Goal: Contribute content: Contribute content

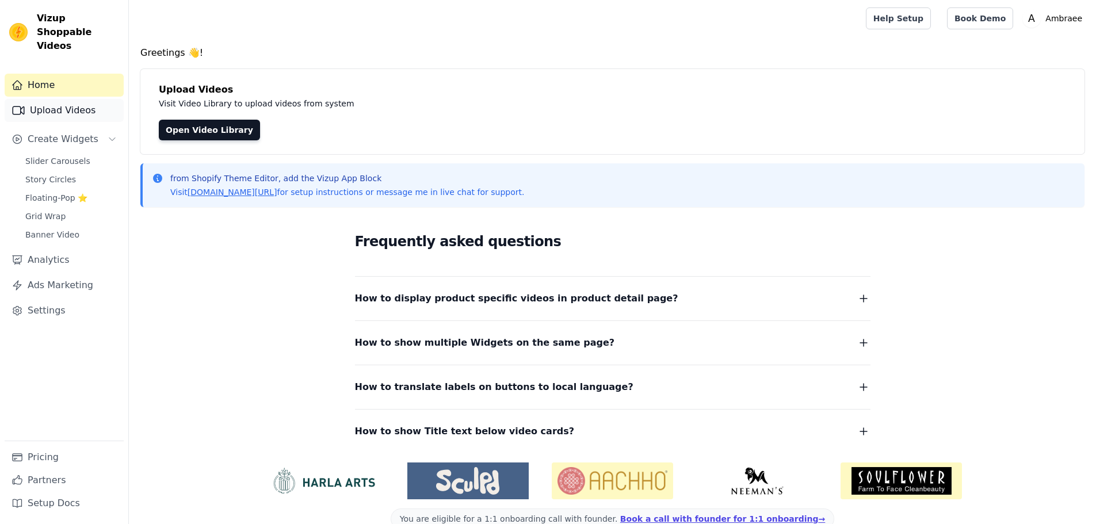
click at [101, 102] on link "Upload Videos" at bounding box center [64, 110] width 119 height 23
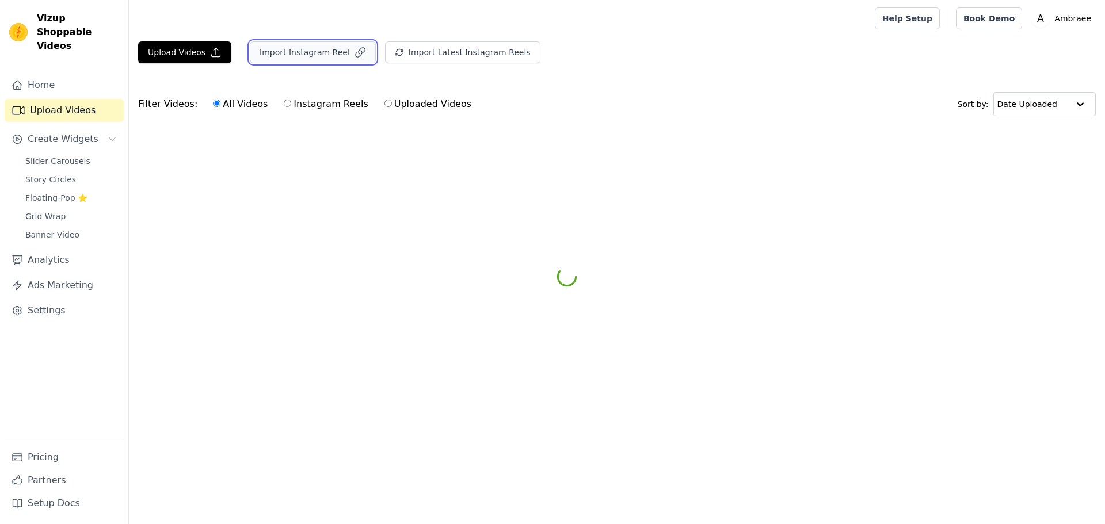
click at [321, 52] on button "Import Instagram Reel" at bounding box center [313, 52] width 126 height 22
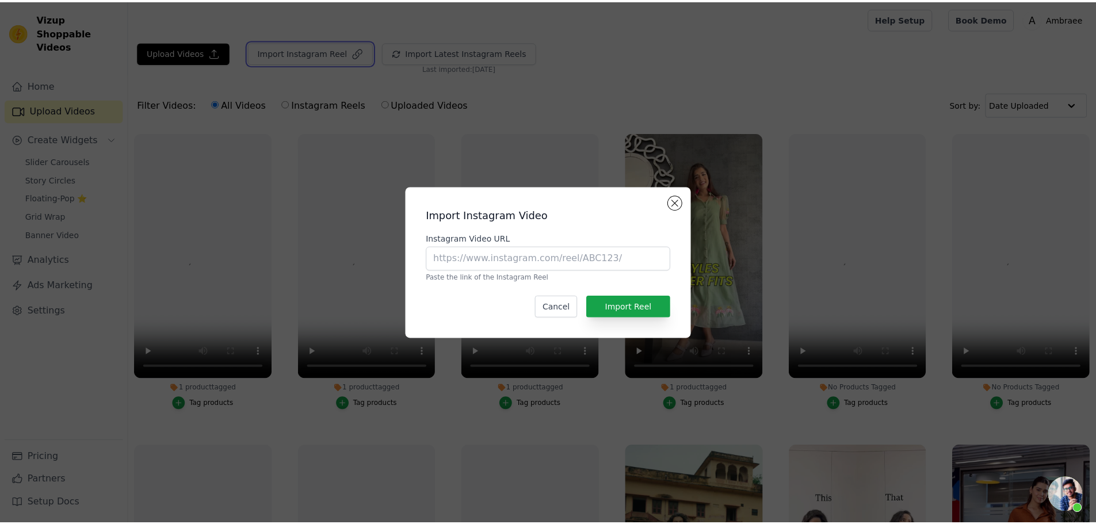
scroll to position [48, 0]
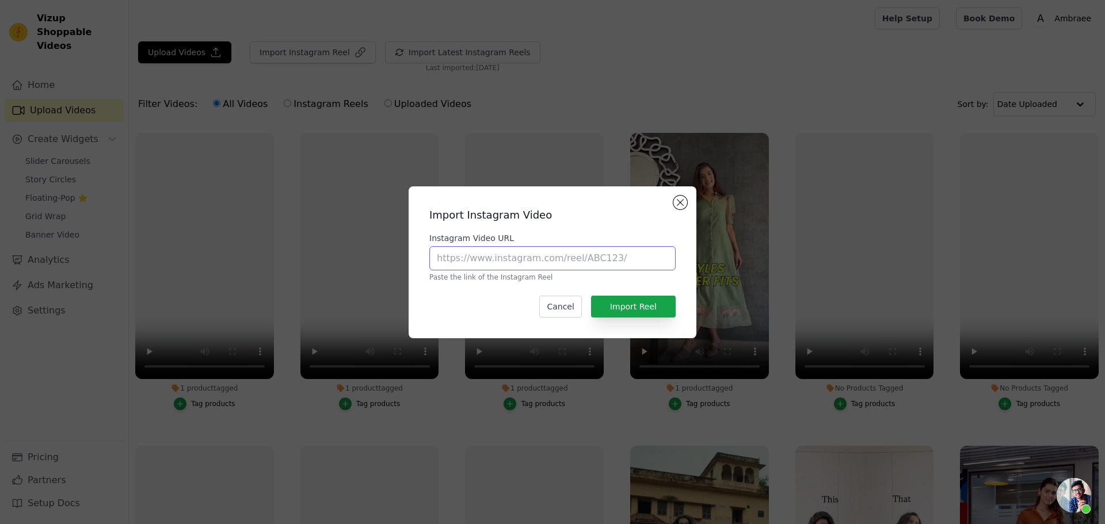
click at [550, 257] on input "Instagram Video URL" at bounding box center [552, 258] width 246 height 24
paste input "https://www.instagram.com/p/DNVdsUUP7C5/"
type input "https://www.instagram.com/p/DNVdsUUP7C5/"
click at [646, 306] on button "Import Reel" at bounding box center [633, 307] width 85 height 22
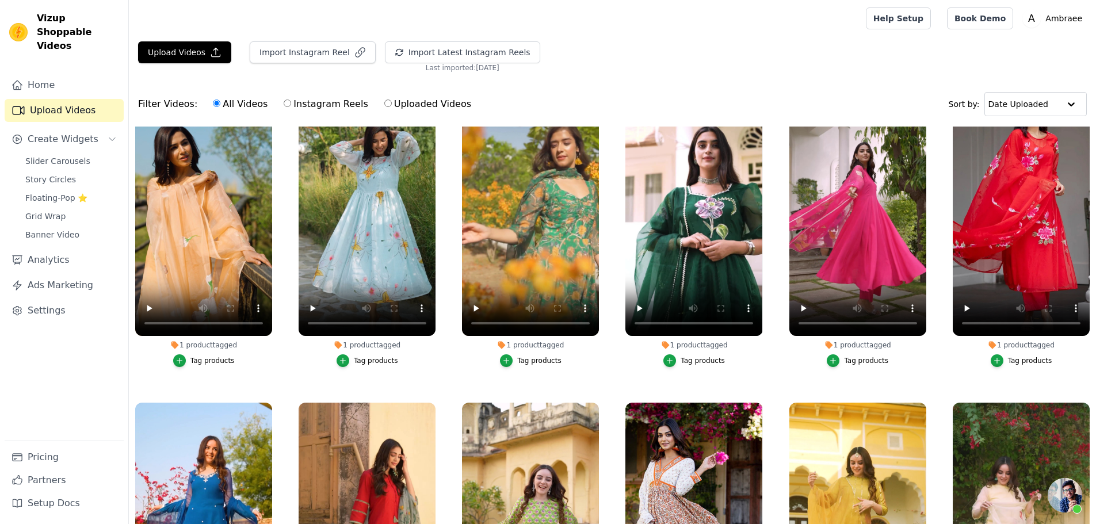
scroll to position [5007, 0]
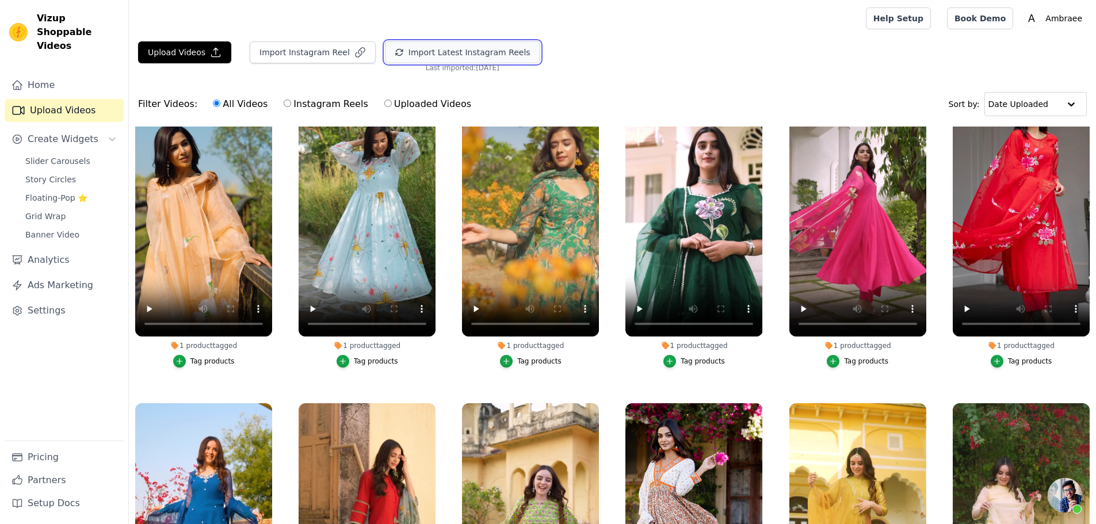
click at [471, 51] on button "Import Latest Instagram Reels" at bounding box center [462, 52] width 155 height 22
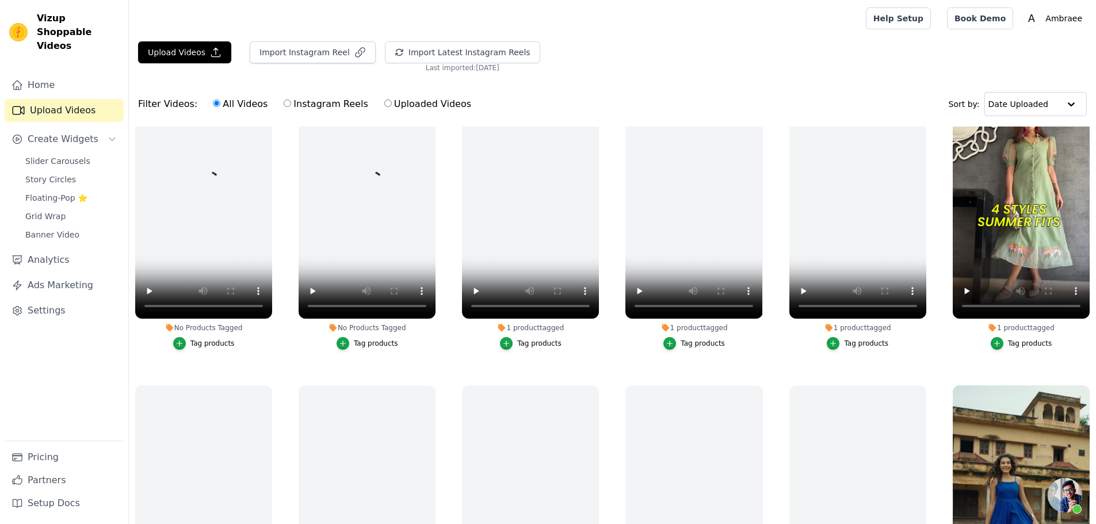
scroll to position [0, 0]
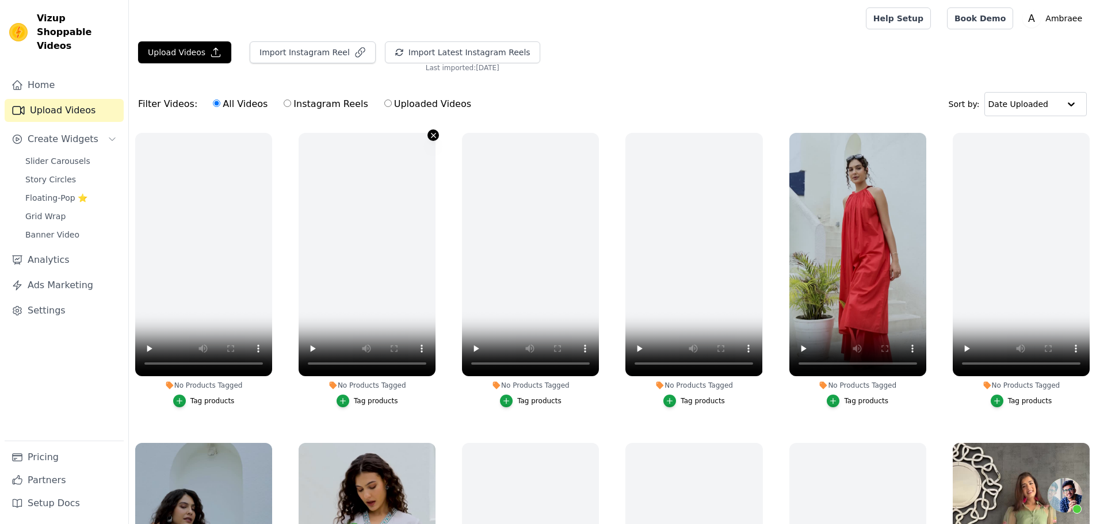
click at [430, 132] on icon "button" at bounding box center [433, 135] width 9 height 9
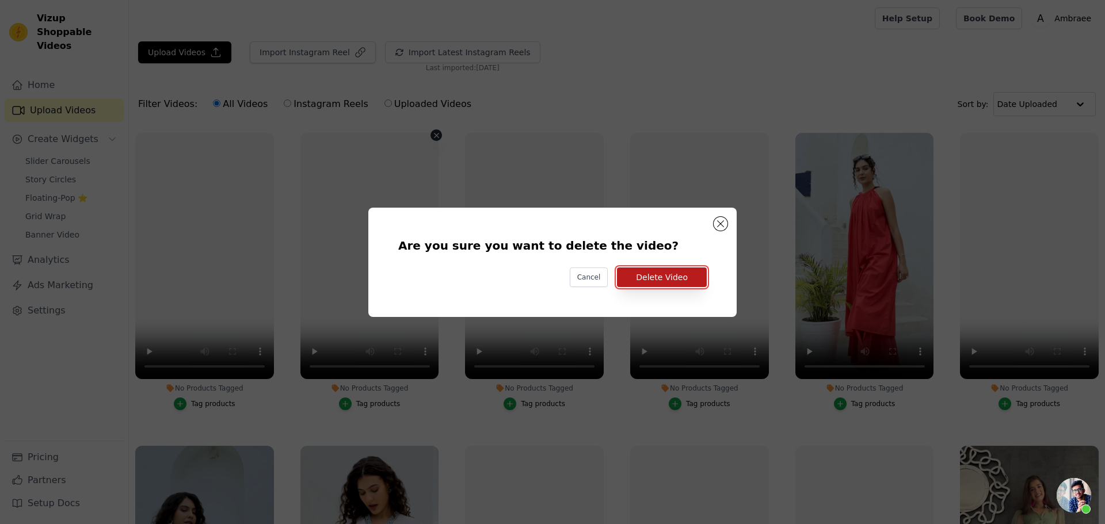
click at [677, 279] on button "Delete Video" at bounding box center [662, 278] width 90 height 20
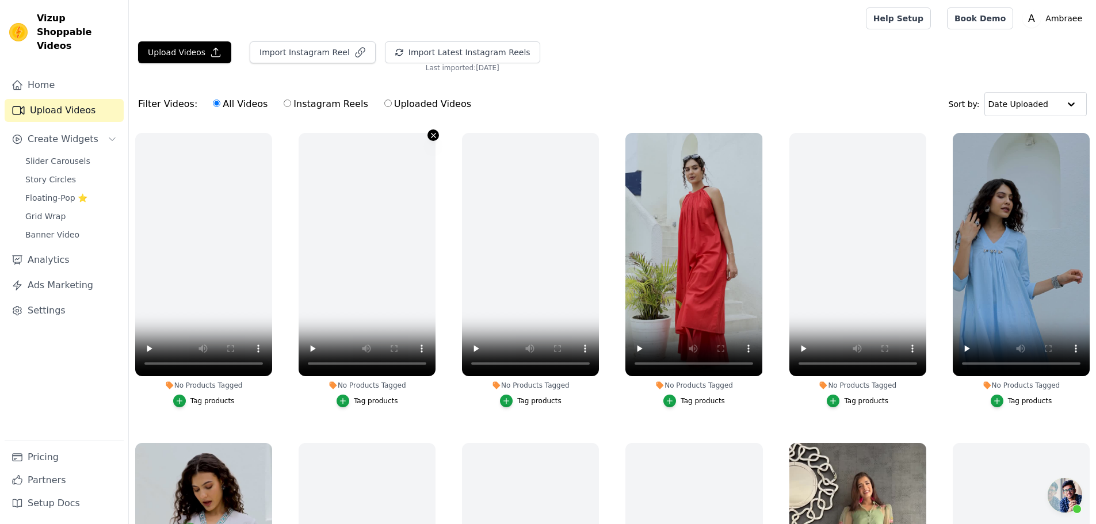
click at [431, 135] on icon "button" at bounding box center [433, 135] width 9 height 9
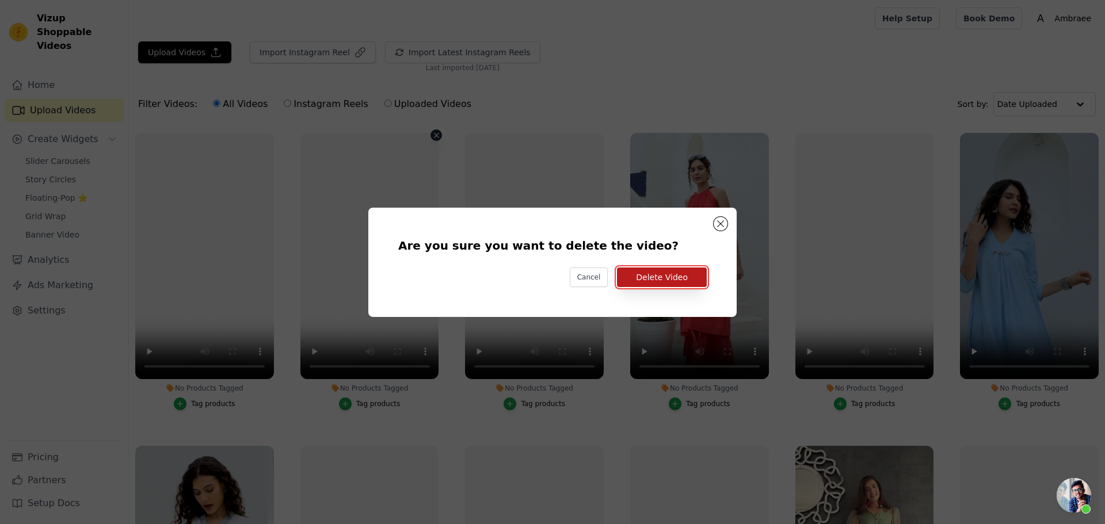
click at [650, 277] on button "Delete Video" at bounding box center [662, 278] width 90 height 20
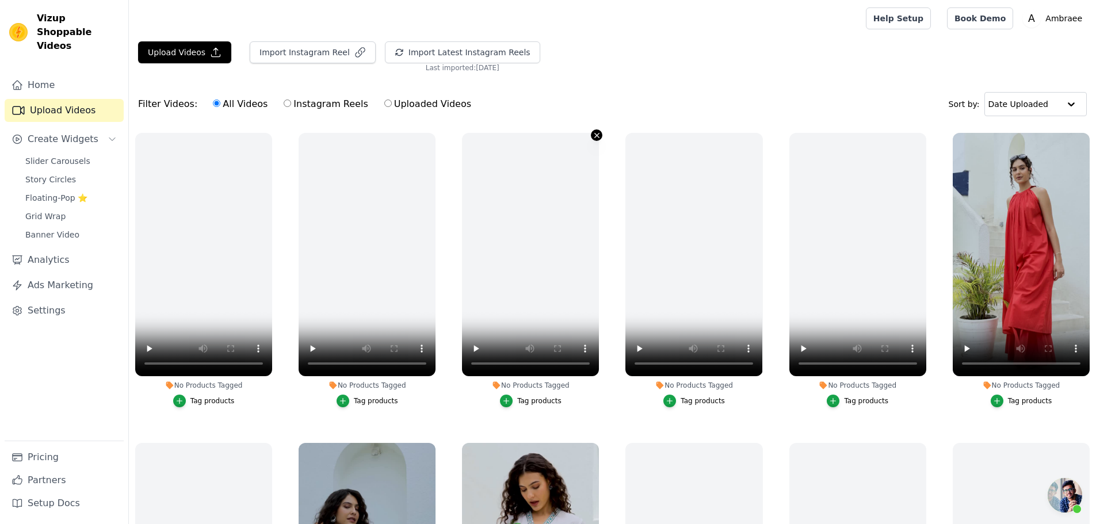
click at [593, 135] on icon "button" at bounding box center [597, 135] width 9 height 9
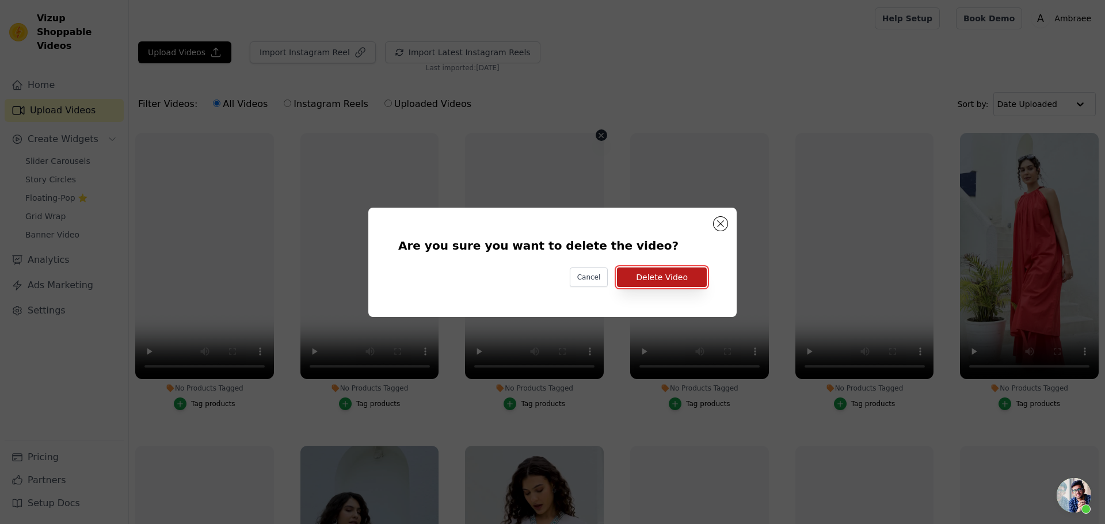
click at [650, 275] on button "Delete Video" at bounding box center [662, 278] width 90 height 20
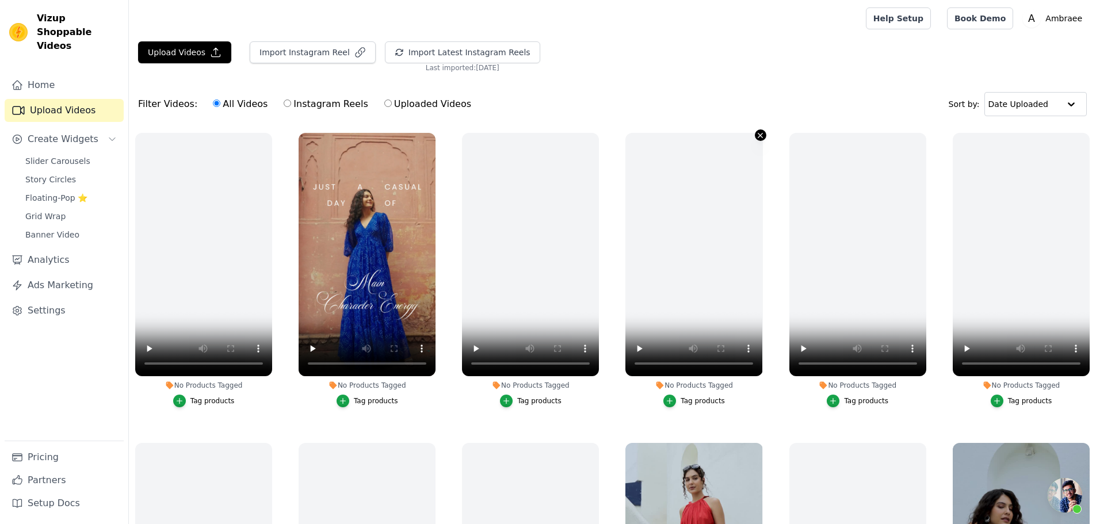
click at [756, 133] on icon "button" at bounding box center [760, 135] width 9 height 9
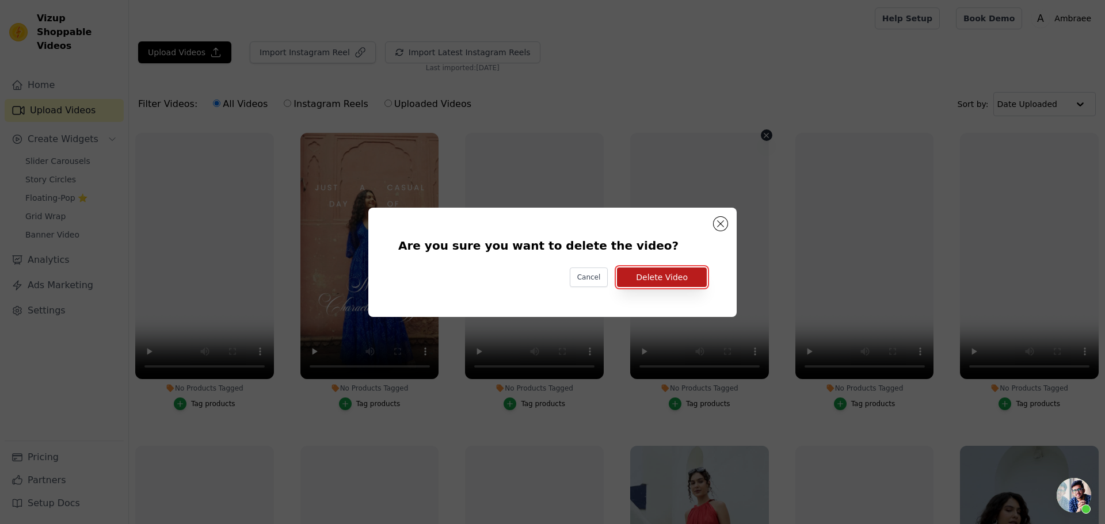
click at [677, 274] on button "Delete Video" at bounding box center [662, 278] width 90 height 20
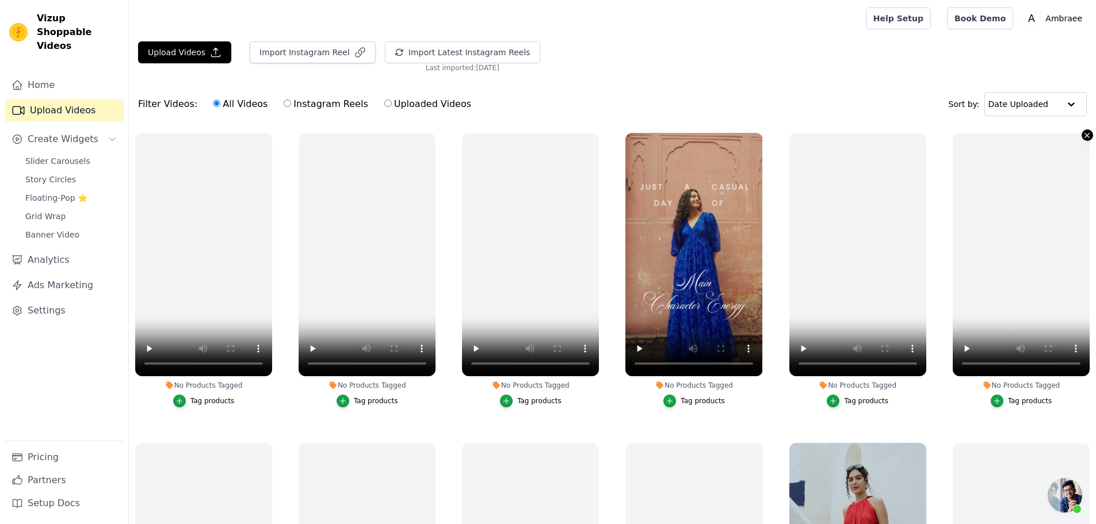
click at [1083, 135] on icon "button" at bounding box center [1087, 135] width 9 height 9
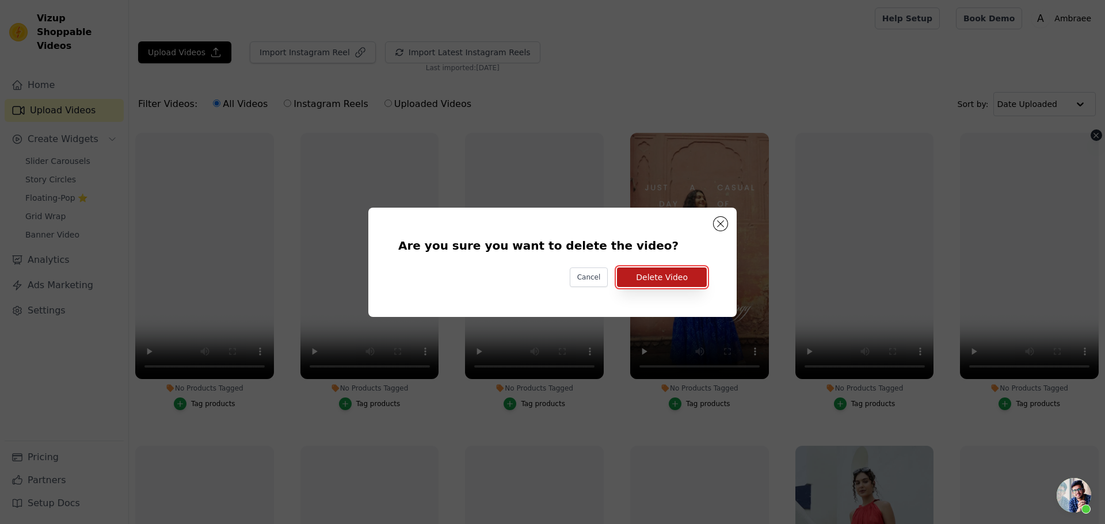
click at [688, 279] on button "Delete Video" at bounding box center [662, 278] width 90 height 20
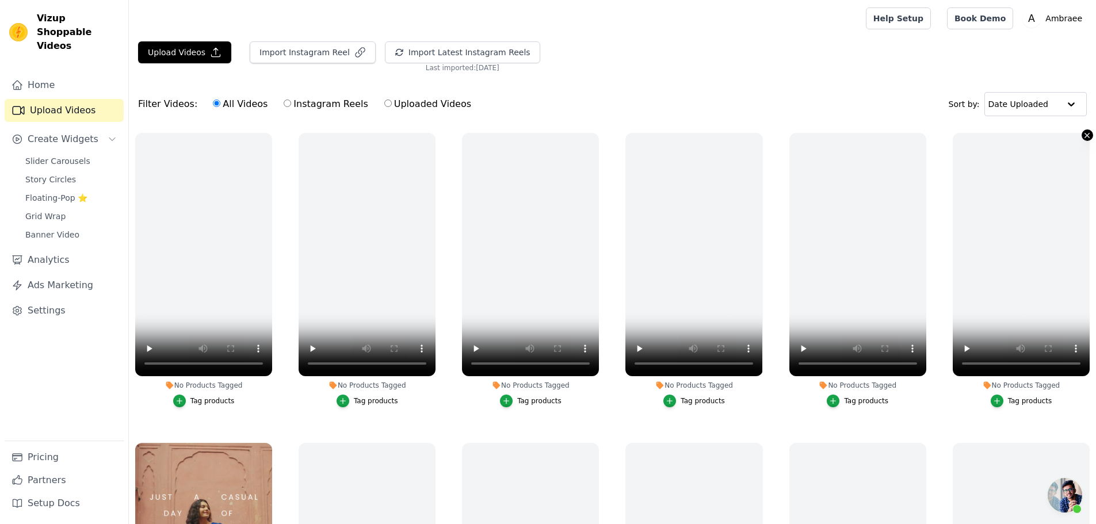
click at [1085, 134] on icon "button" at bounding box center [1087, 135] width 5 height 5
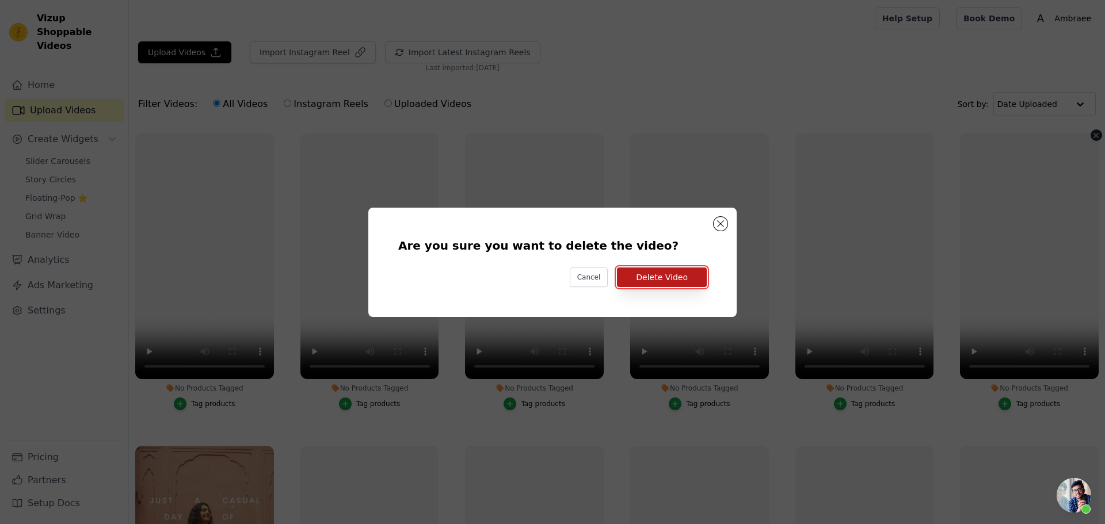
click at [651, 272] on button "Delete Video" at bounding box center [662, 278] width 90 height 20
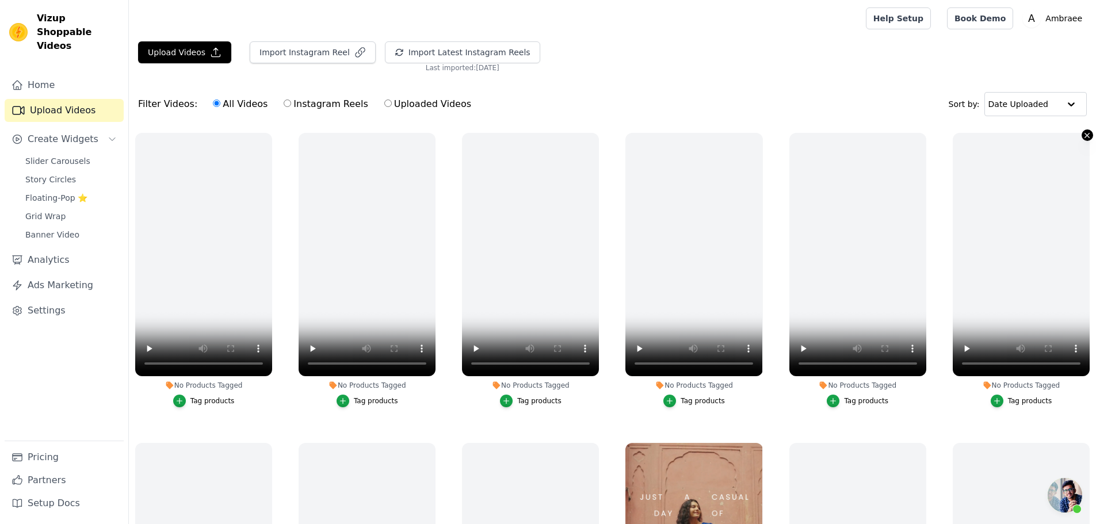
click at [1083, 134] on icon "button" at bounding box center [1087, 135] width 9 height 9
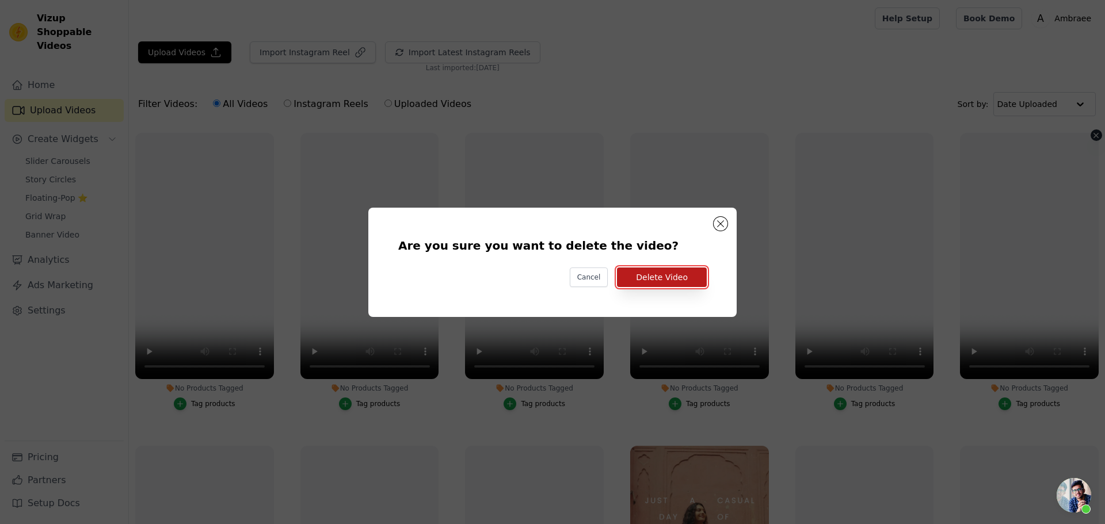
click at [641, 279] on button "Delete Video" at bounding box center [662, 278] width 90 height 20
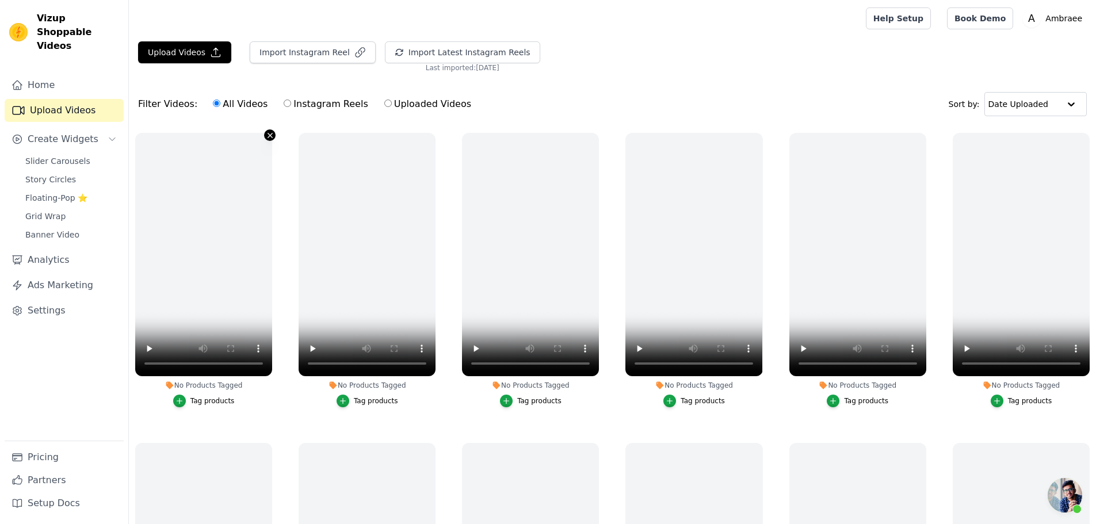
click at [270, 134] on icon "button" at bounding box center [270, 135] width 5 height 5
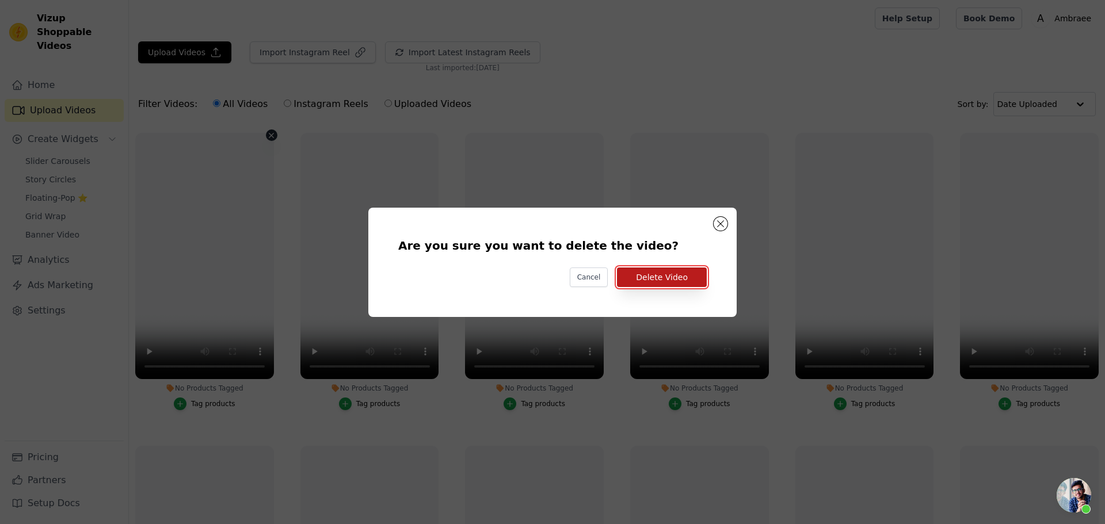
click at [680, 273] on button "Delete Video" at bounding box center [662, 278] width 90 height 20
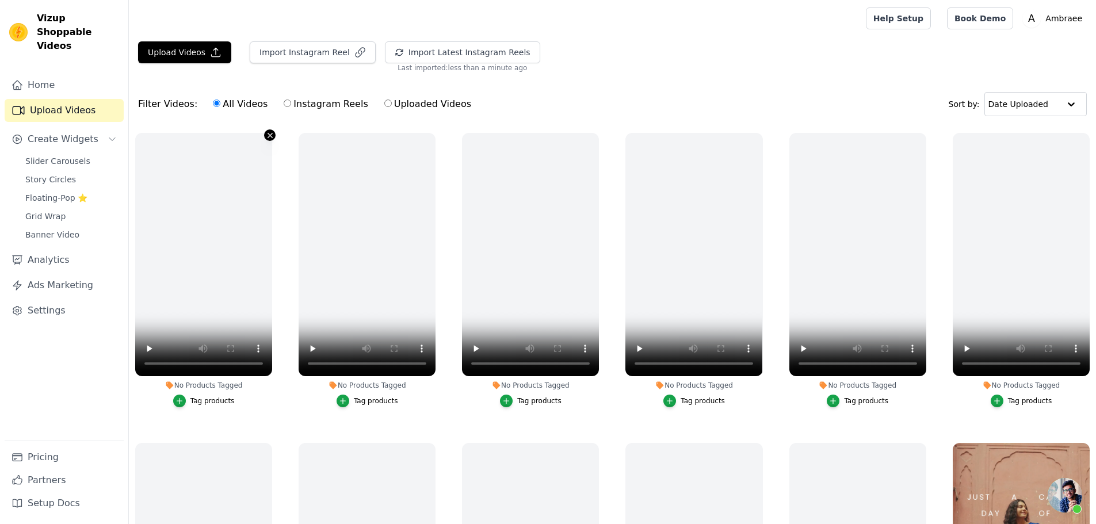
click at [269, 134] on icon "button" at bounding box center [270, 135] width 9 height 9
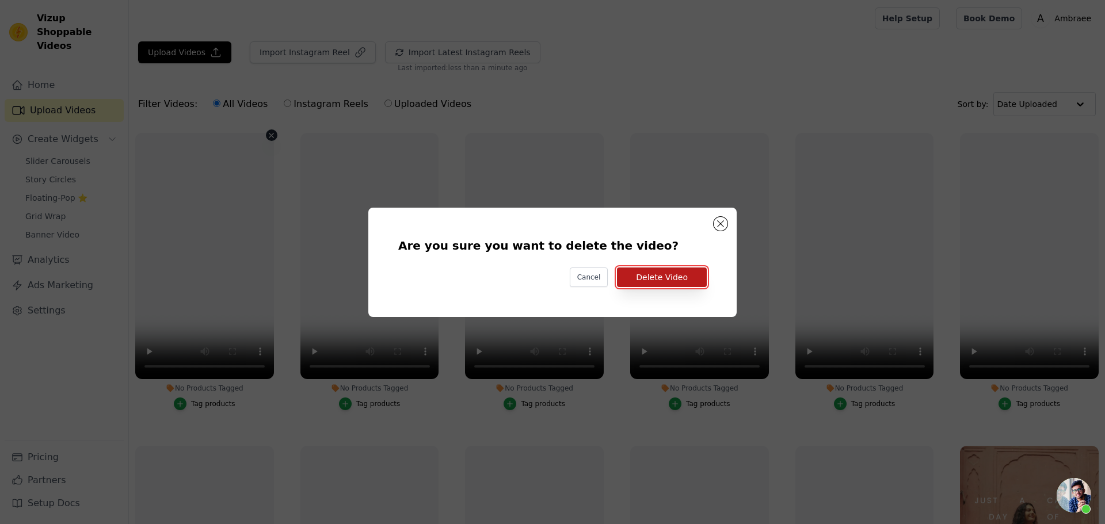
click at [664, 271] on button "Delete Video" at bounding box center [662, 278] width 90 height 20
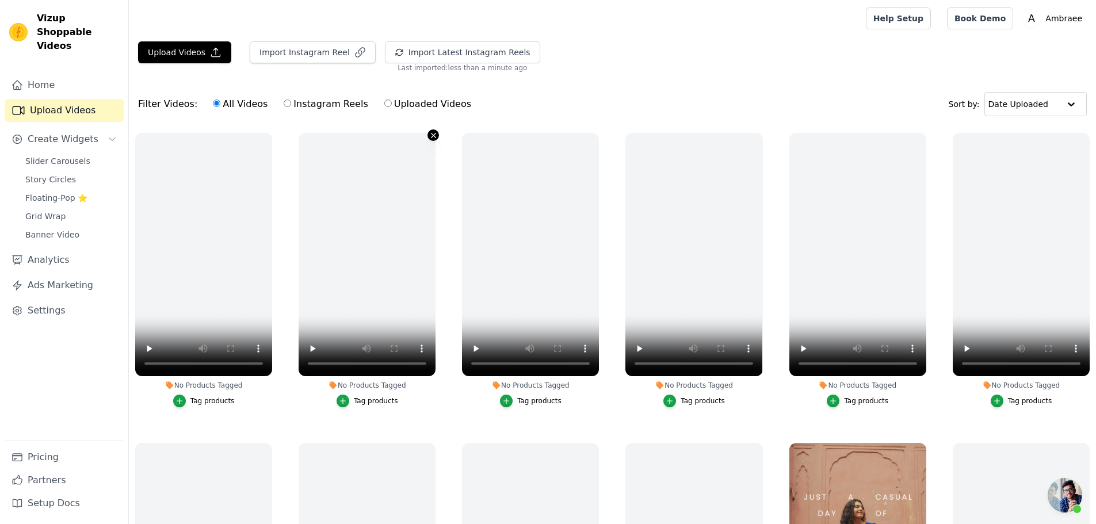
click at [430, 133] on icon "button" at bounding box center [433, 135] width 9 height 9
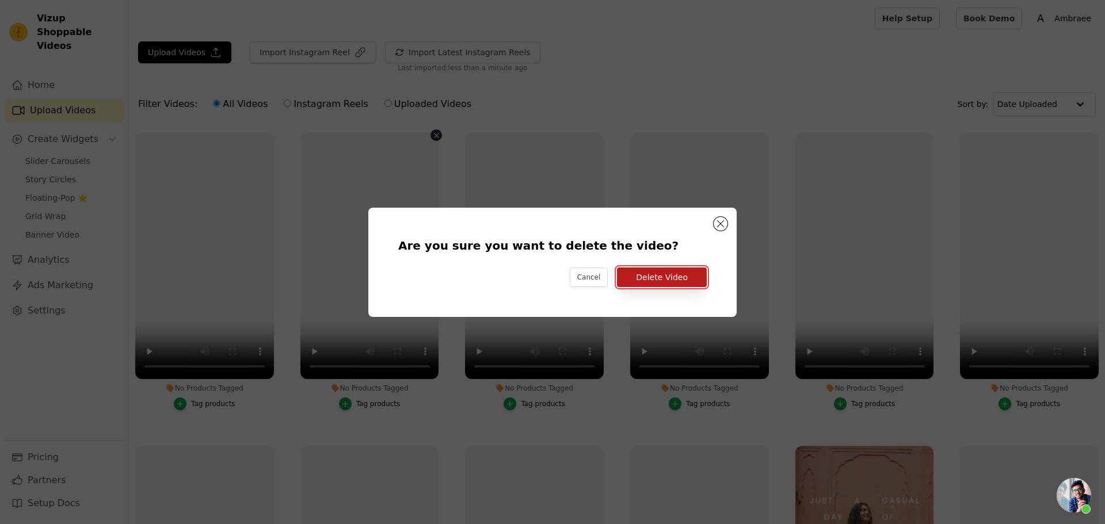
click at [666, 274] on button "Delete Video" at bounding box center [662, 278] width 90 height 20
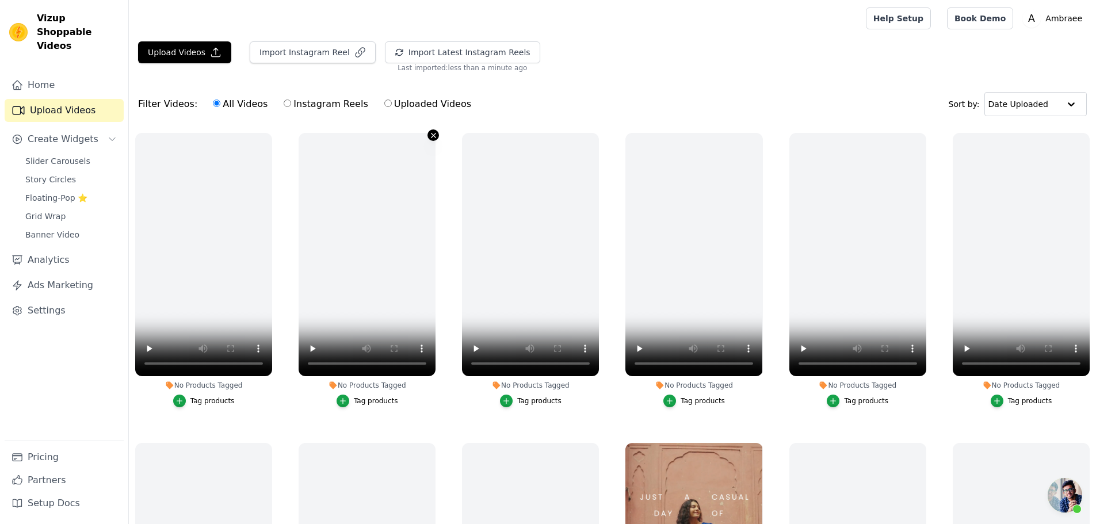
click at [432, 134] on icon "button" at bounding box center [433, 135] width 9 height 9
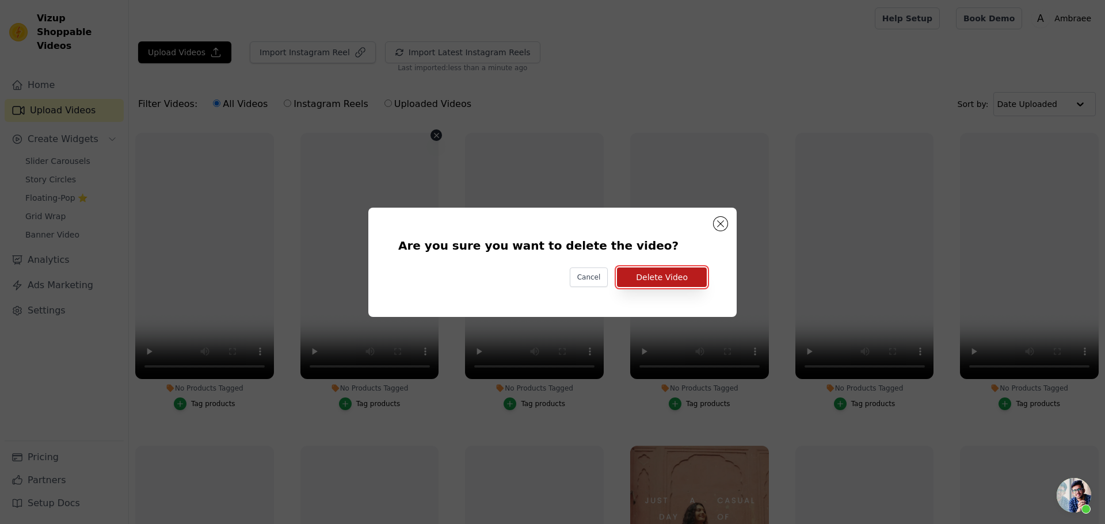
click at [676, 276] on button "Delete Video" at bounding box center [662, 278] width 90 height 20
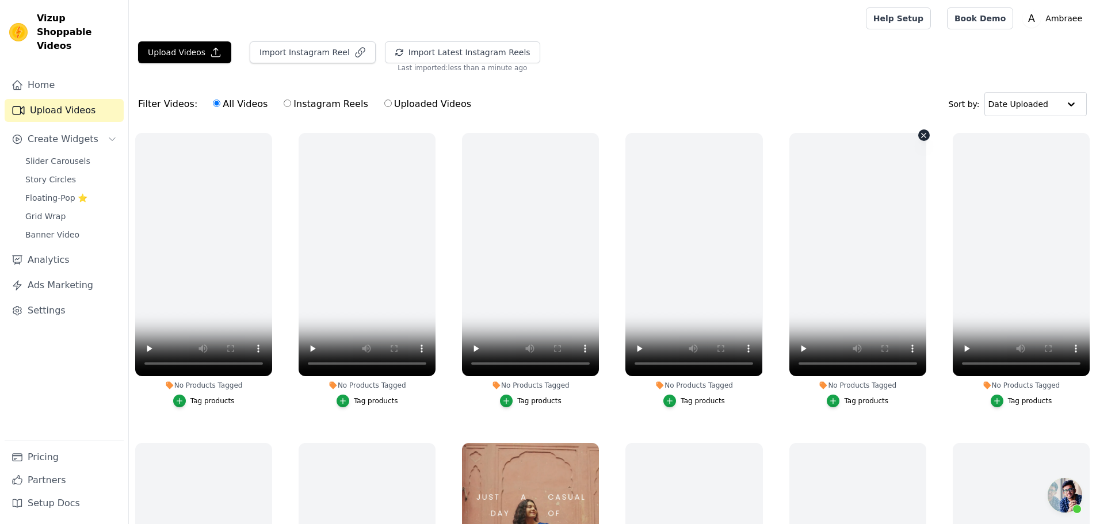
click at [922, 134] on icon "button" at bounding box center [924, 135] width 5 height 5
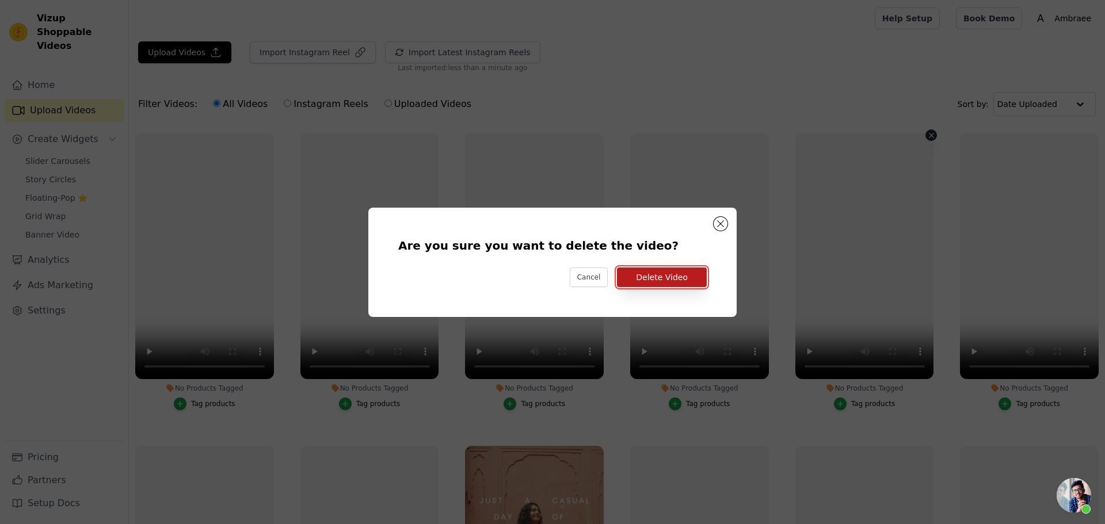
click at [688, 282] on button "Delete Video" at bounding box center [662, 278] width 90 height 20
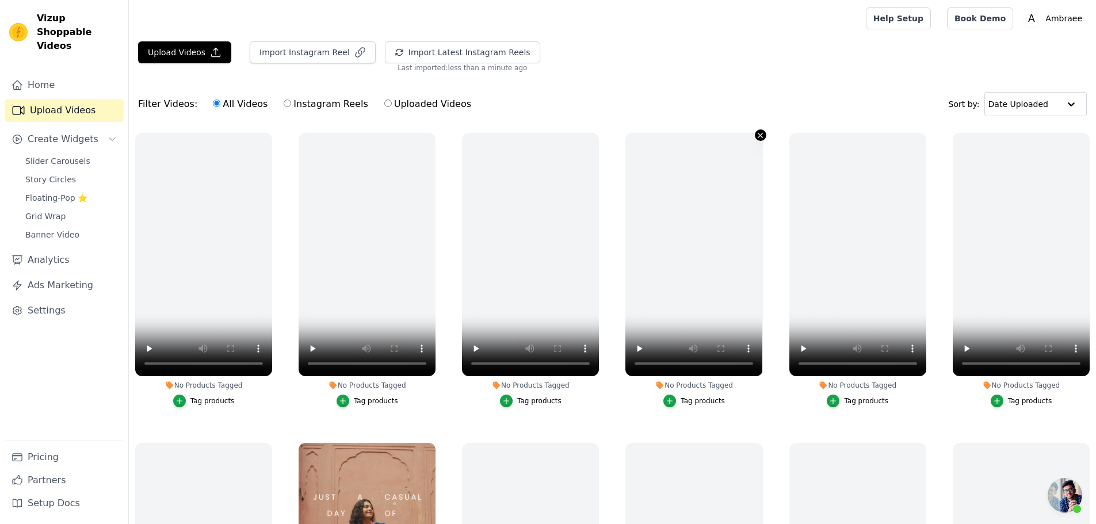
click at [757, 135] on icon "button" at bounding box center [760, 135] width 9 height 9
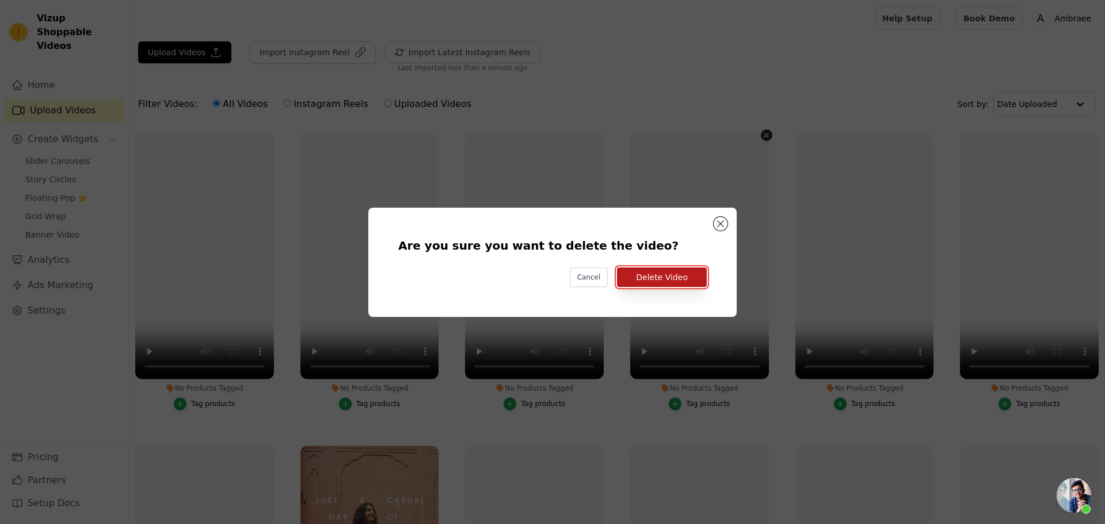
click at [685, 280] on button "Delete Video" at bounding box center [662, 278] width 90 height 20
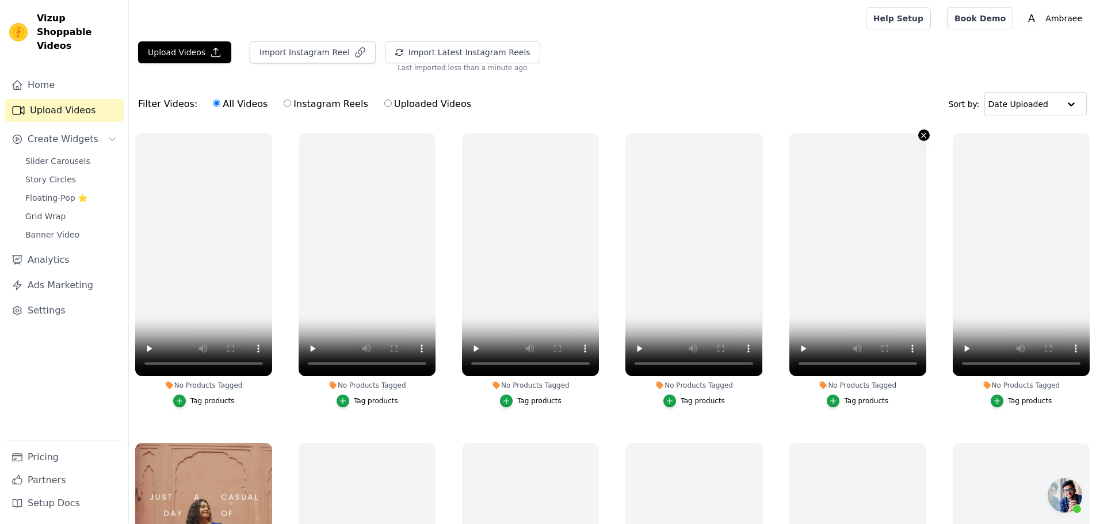
click at [920, 133] on icon "button" at bounding box center [924, 135] width 9 height 9
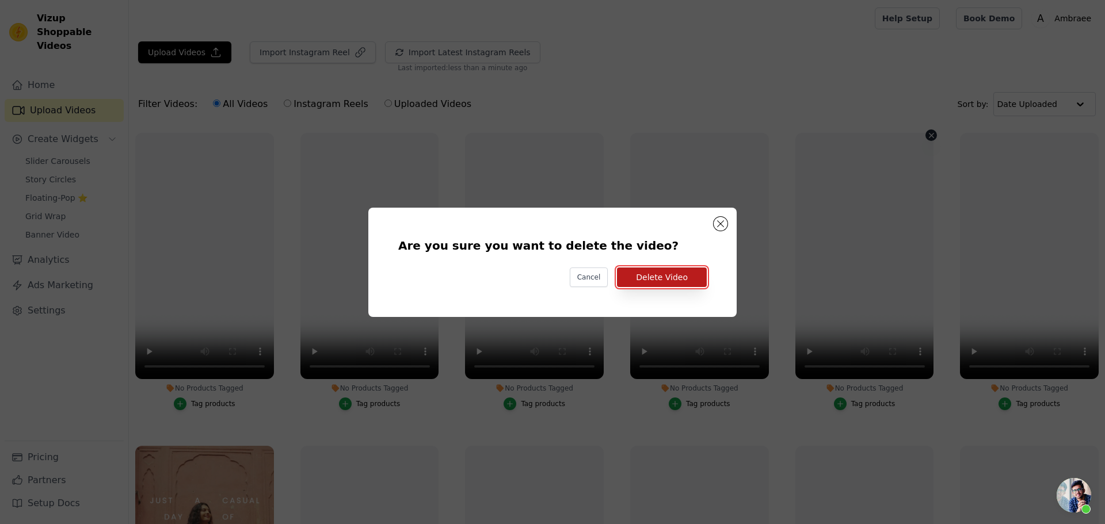
click at [671, 281] on button "Delete Video" at bounding box center [662, 278] width 90 height 20
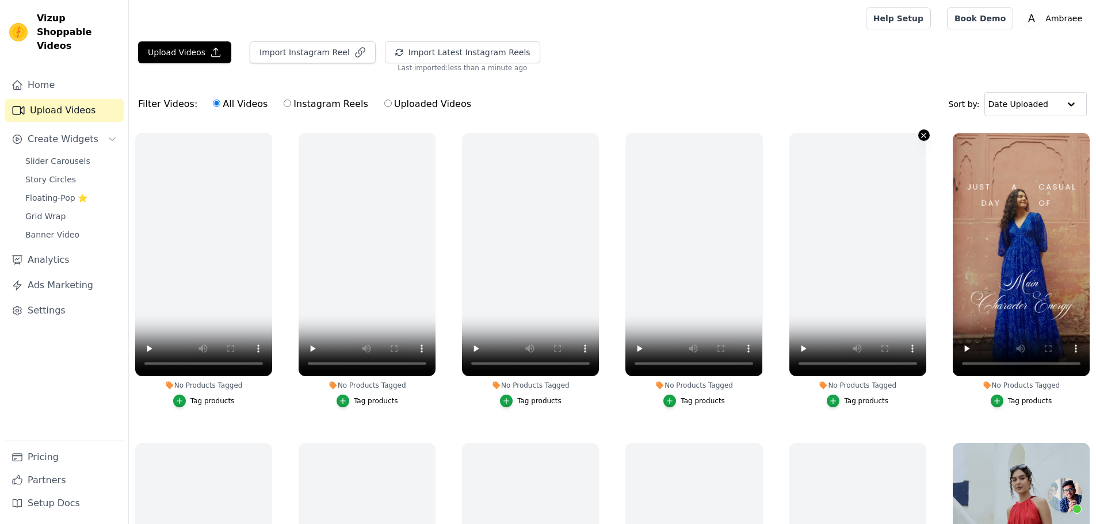
click at [920, 133] on icon "button" at bounding box center [924, 135] width 9 height 9
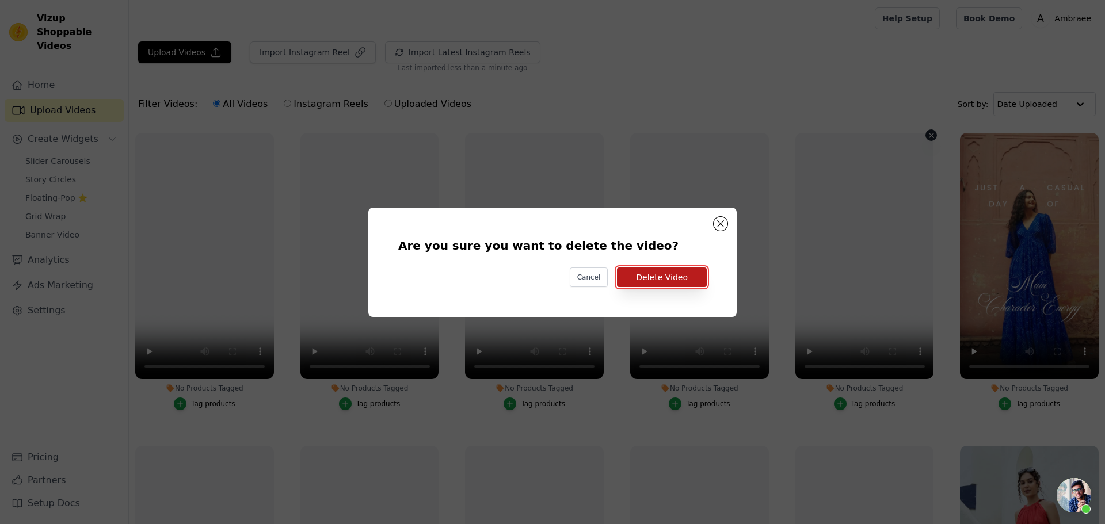
click at [659, 276] on button "Delete Video" at bounding box center [662, 278] width 90 height 20
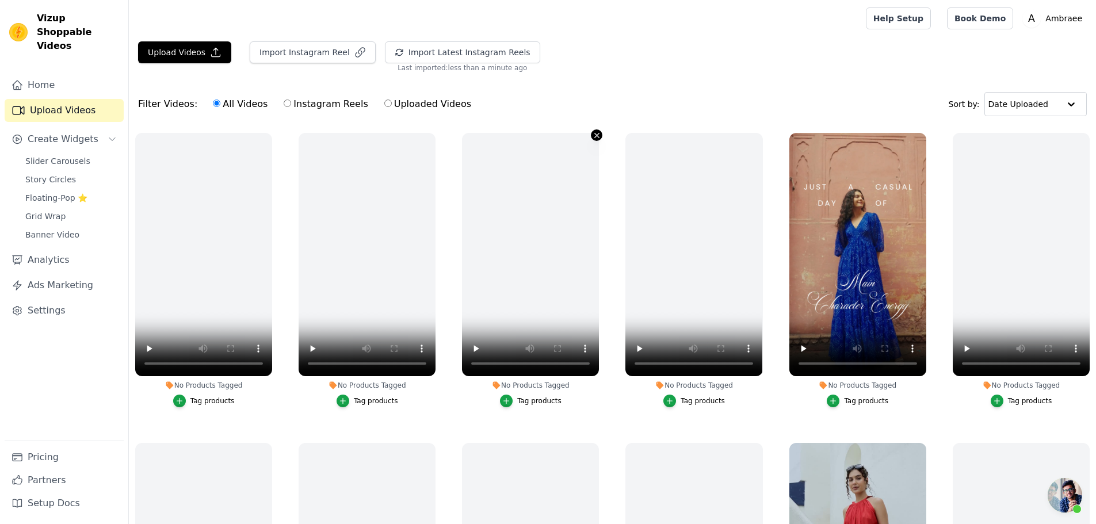
click at [595, 135] on icon "button" at bounding box center [597, 135] width 5 height 5
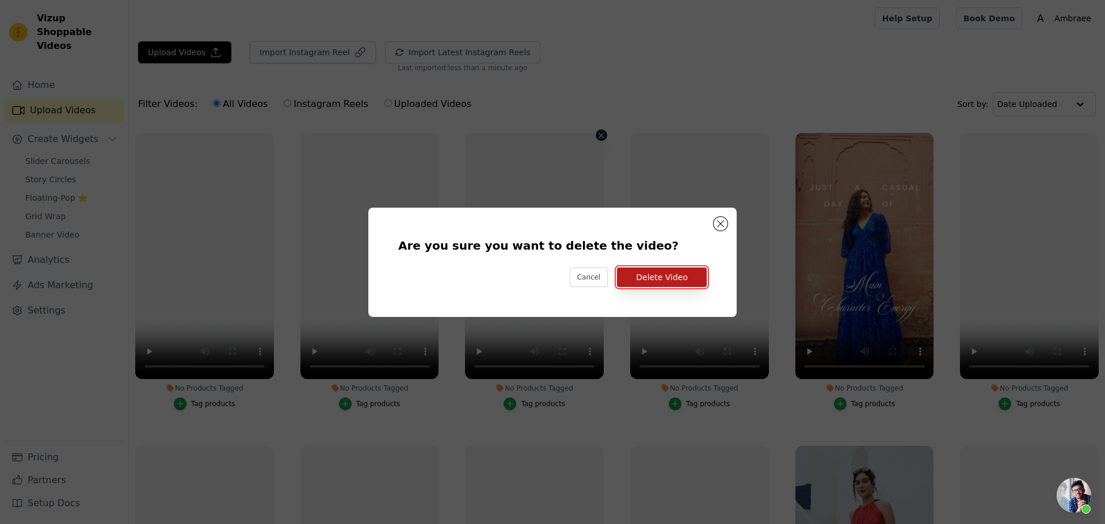
click at [665, 278] on button "Delete Video" at bounding box center [662, 278] width 90 height 20
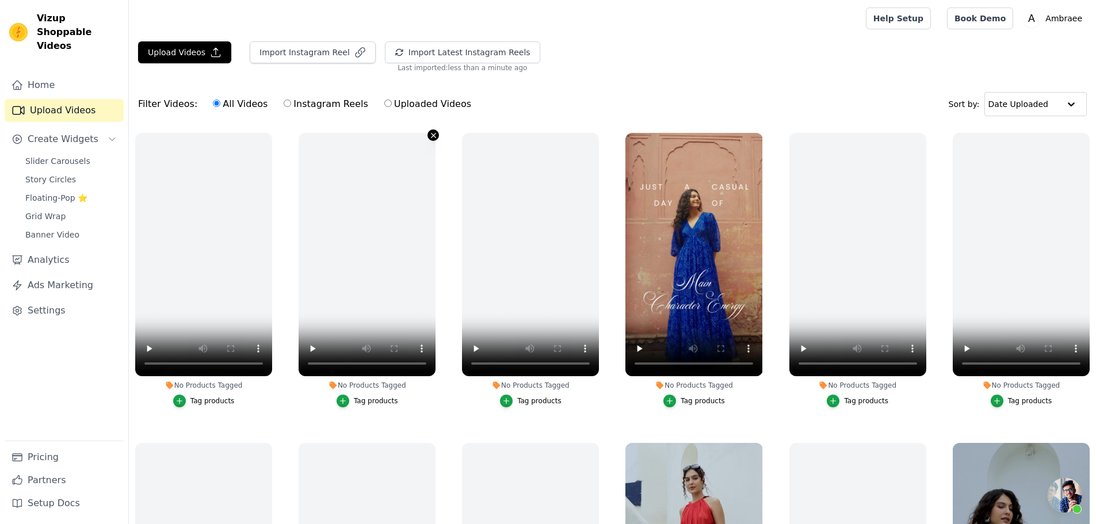
click at [431, 134] on icon "button" at bounding box center [433, 135] width 9 height 9
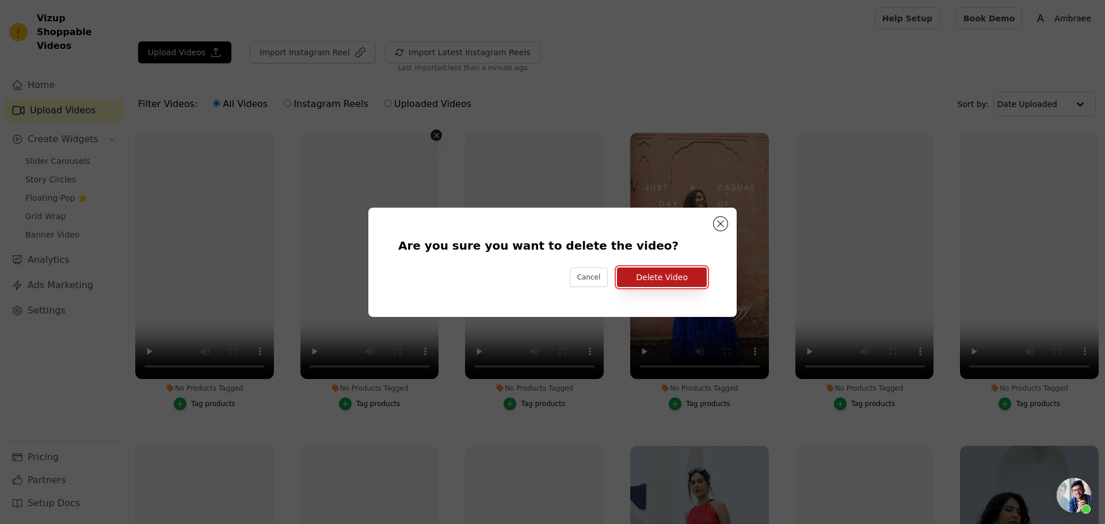
click at [641, 272] on button "Delete Video" at bounding box center [662, 278] width 90 height 20
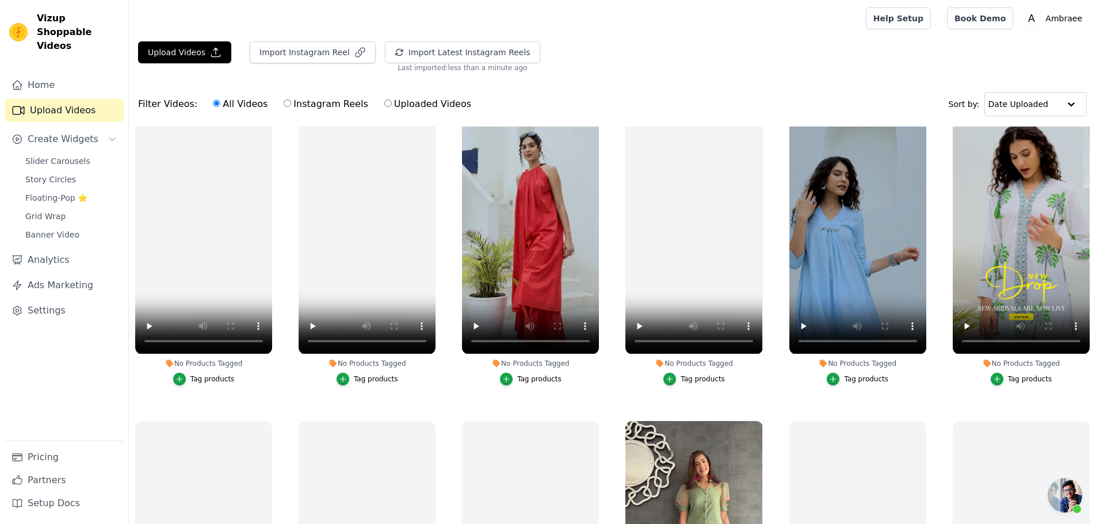
scroll to position [230, 0]
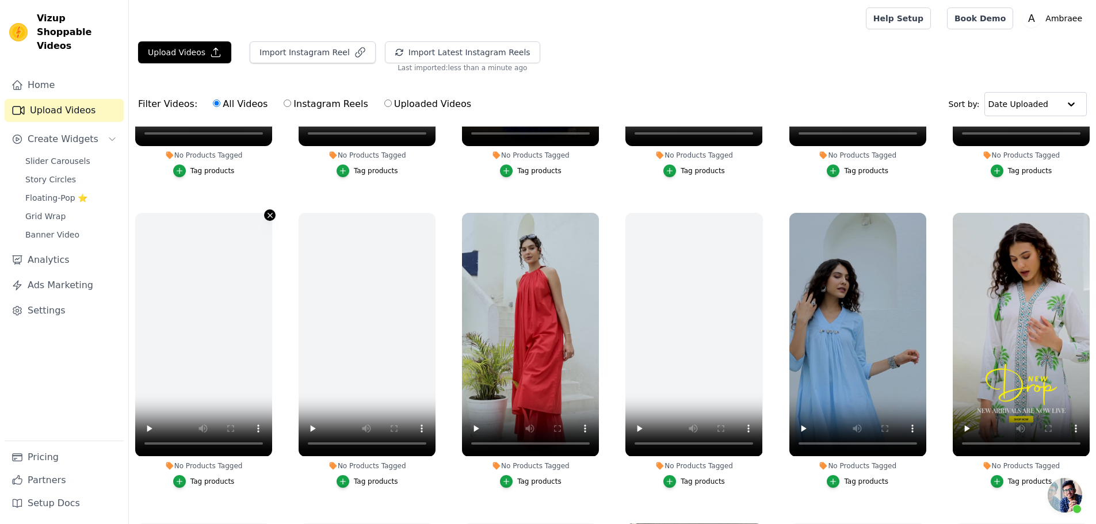
click at [267, 211] on icon "button" at bounding box center [270, 215] width 9 height 9
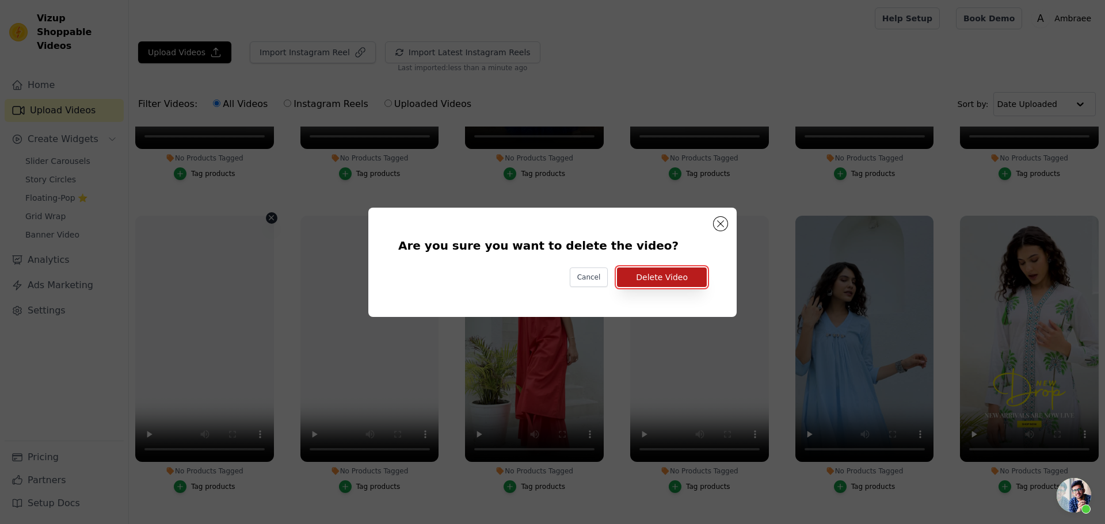
click at [664, 276] on button "Delete Video" at bounding box center [662, 278] width 90 height 20
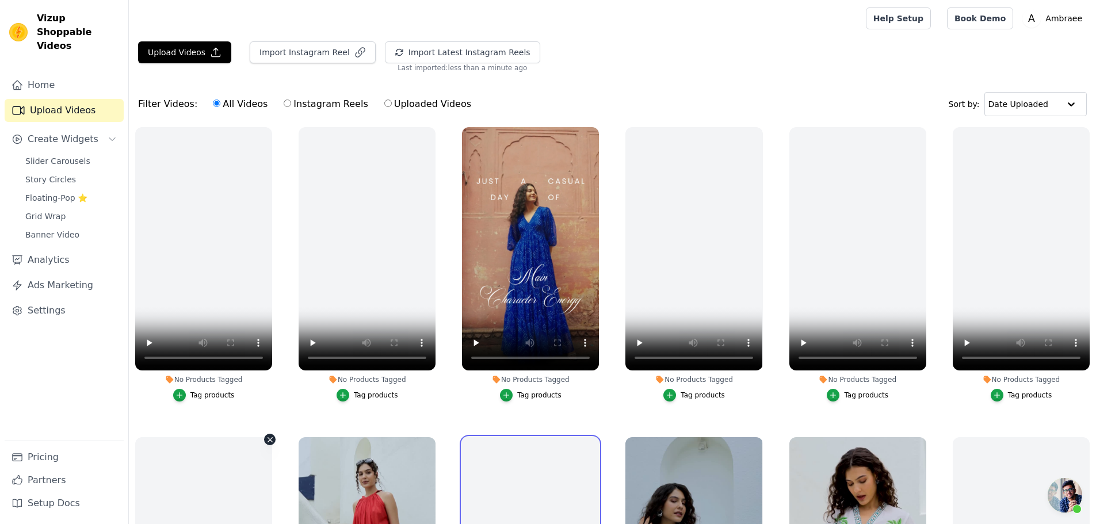
scroll to position [0, 0]
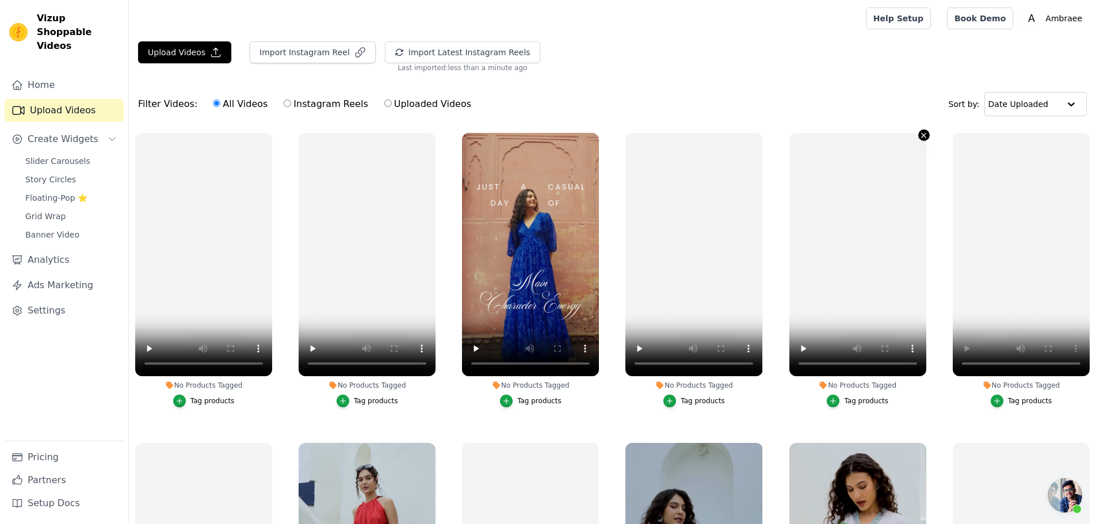
click at [920, 131] on icon "button" at bounding box center [924, 135] width 9 height 9
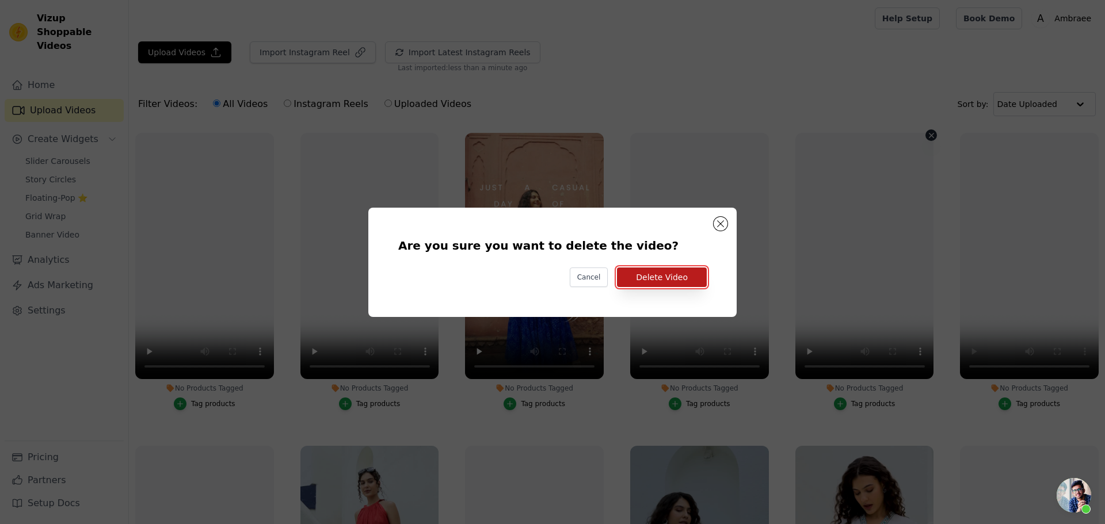
click at [649, 269] on button "Delete Video" at bounding box center [662, 278] width 90 height 20
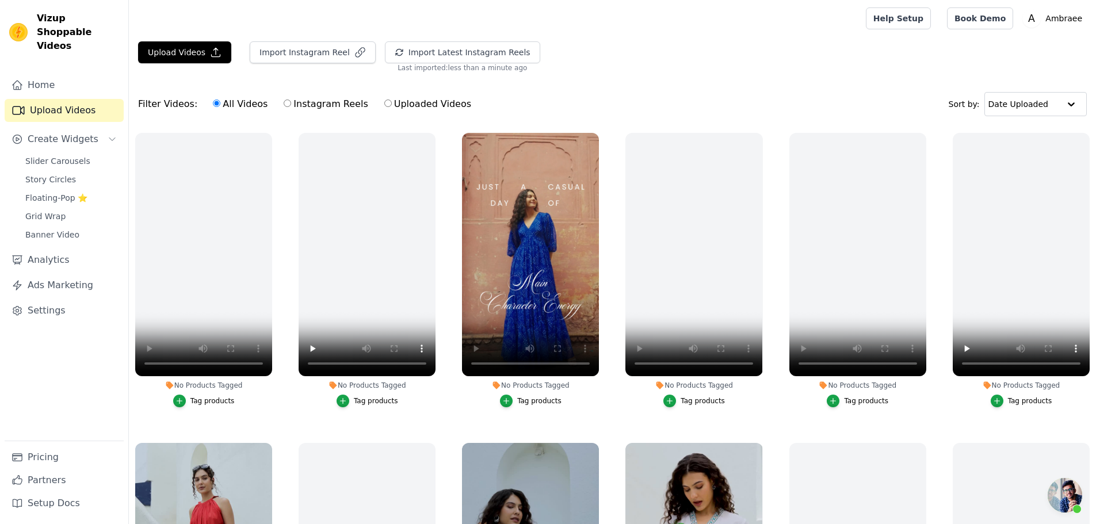
click at [180, 384] on div "No Products Tagged" at bounding box center [203, 385] width 137 height 9
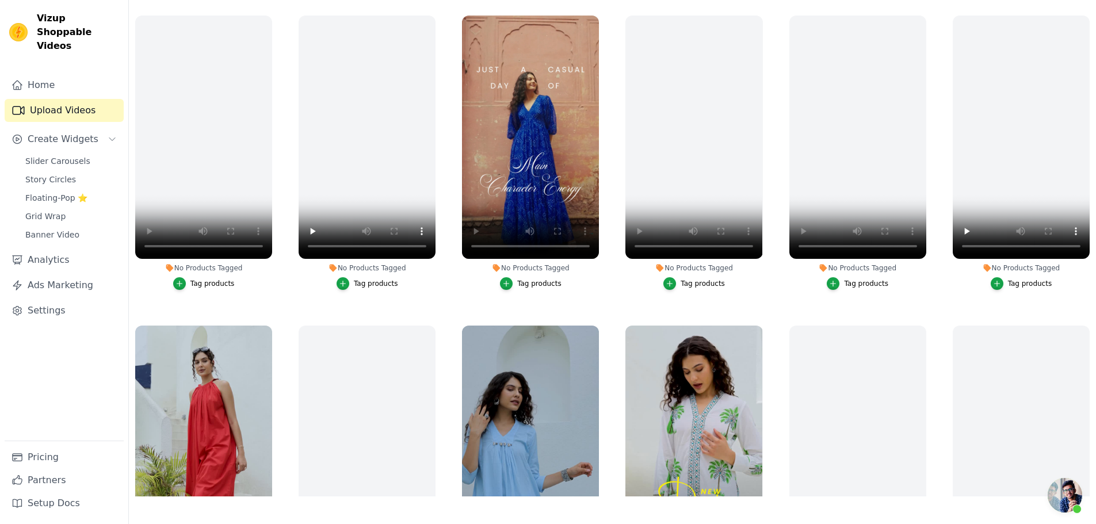
scroll to position [60, 0]
